Goal: Task Accomplishment & Management: Manage account settings

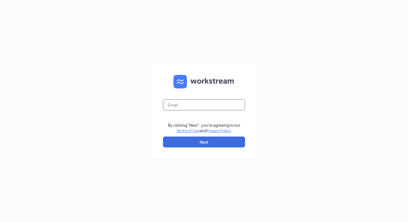
click at [185, 102] on input "text" at bounding box center [204, 104] width 82 height 11
type input "[EMAIL_ADDRESS][DOMAIN_NAME]"
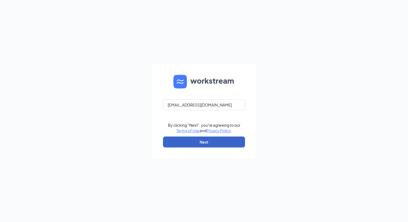
click at [197, 143] on button "Next" at bounding box center [204, 142] width 82 height 11
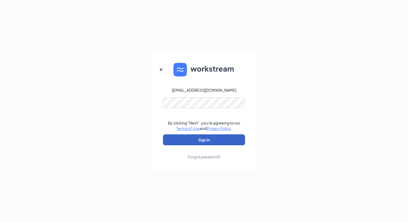
click at [200, 139] on button "Sign In" at bounding box center [204, 139] width 82 height 11
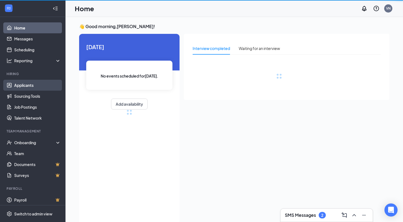
click at [25, 84] on link "Applicants" at bounding box center [37, 85] width 47 height 11
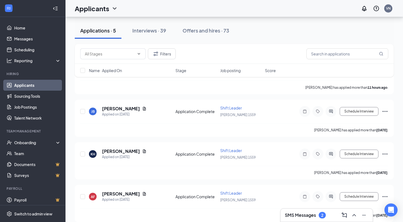
scroll to position [44, 0]
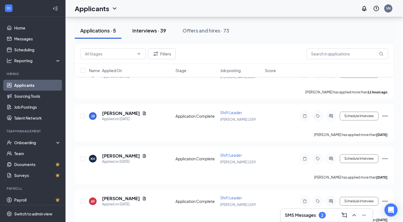
click at [157, 31] on div "Interviews · 39" at bounding box center [149, 30] width 34 height 7
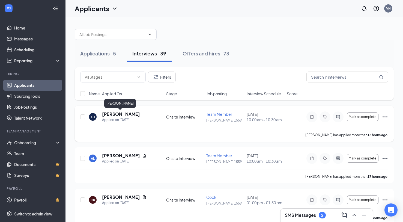
click at [130, 113] on h5 "[PERSON_NAME]" at bounding box center [121, 114] width 38 height 6
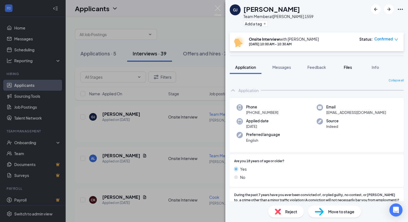
click at [350, 65] on span "Files" at bounding box center [347, 67] width 8 height 5
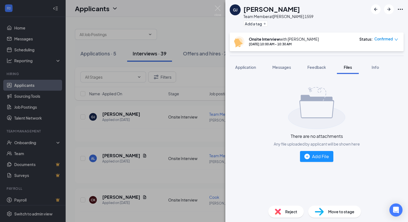
click at [346, 212] on span "Move to stage" at bounding box center [341, 212] width 26 height 6
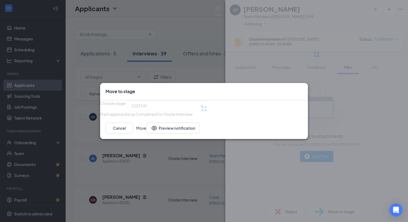
click at [146, 134] on button "Move" at bounding box center [141, 128] width 10 height 11
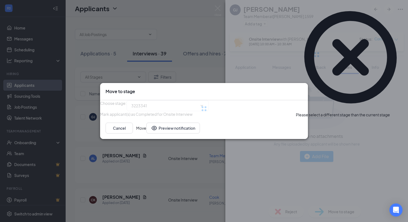
click at [298, 83] on div "Move to stage Choose stage : 3223341 [PERSON_NAME] applicant(s) as Completed fo…" at bounding box center [204, 111] width 208 height 56
click at [302, 88] on icon "Cross" at bounding box center [302, 88] width 0 height 0
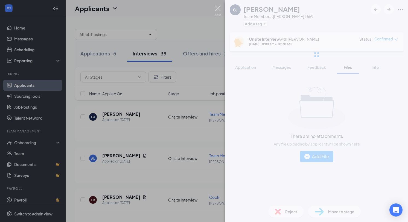
click at [219, 8] on img at bounding box center [217, 10] width 7 height 11
